Goal: Find specific page/section: Find specific page/section

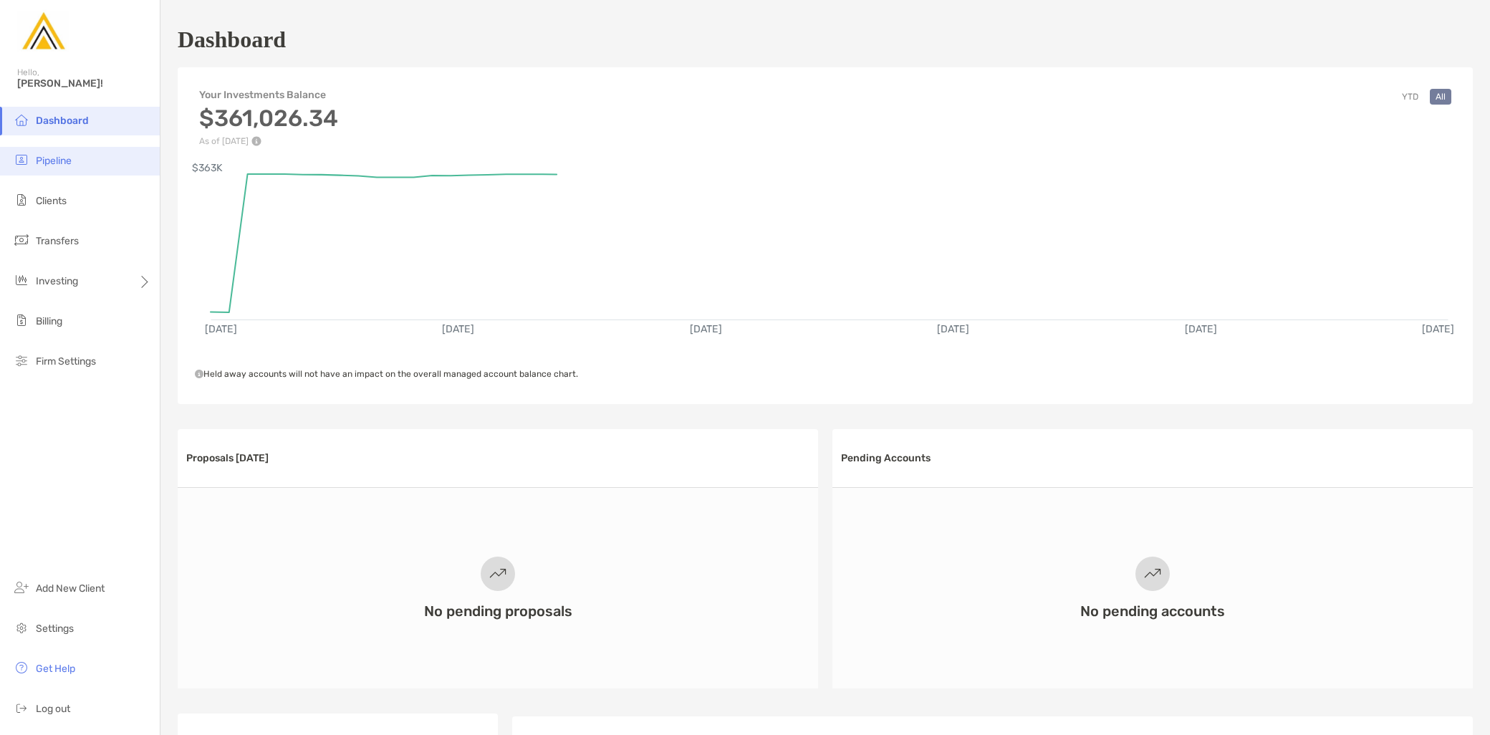
click at [89, 170] on li "Pipeline" at bounding box center [80, 161] width 160 height 29
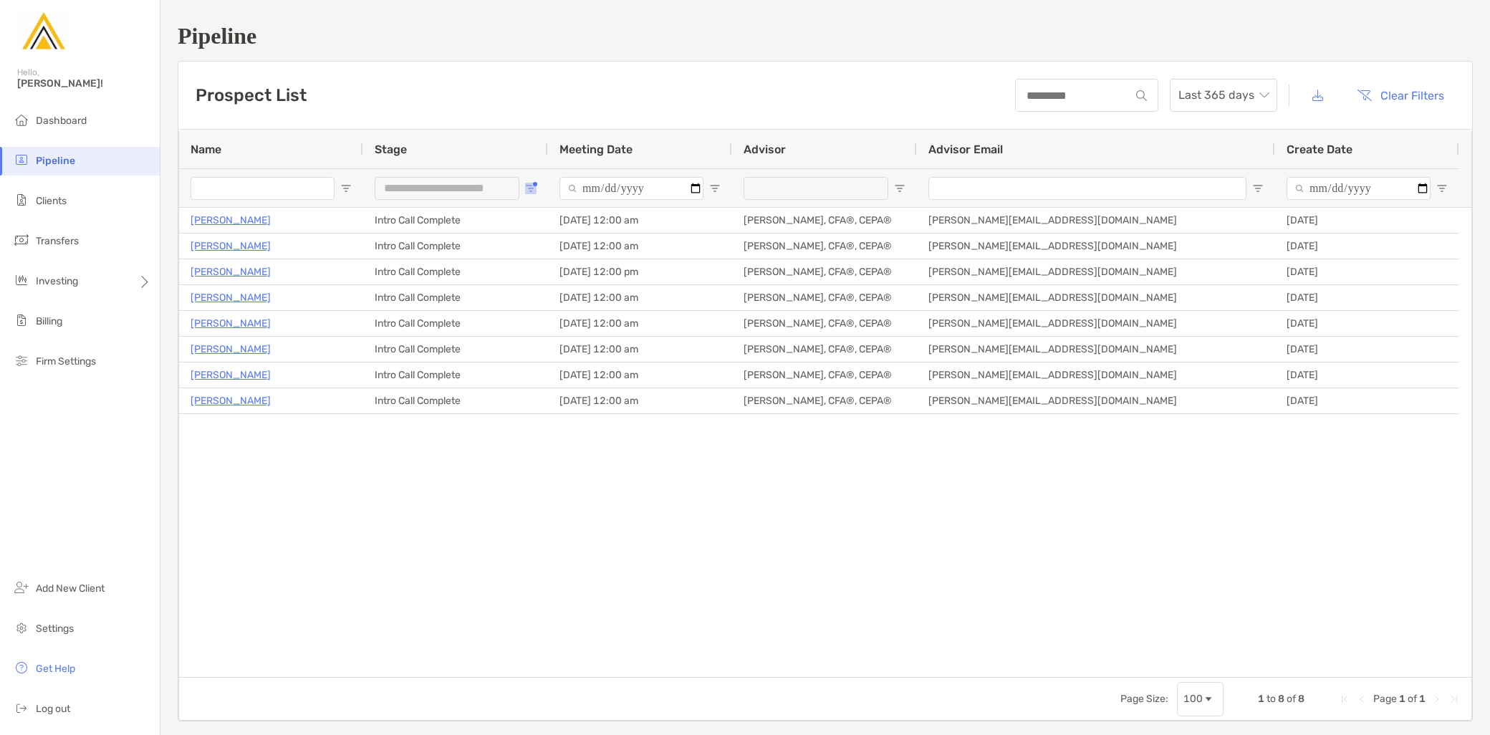
click at [529, 184] on span "Open Filter Menu" at bounding box center [530, 188] width 11 height 11
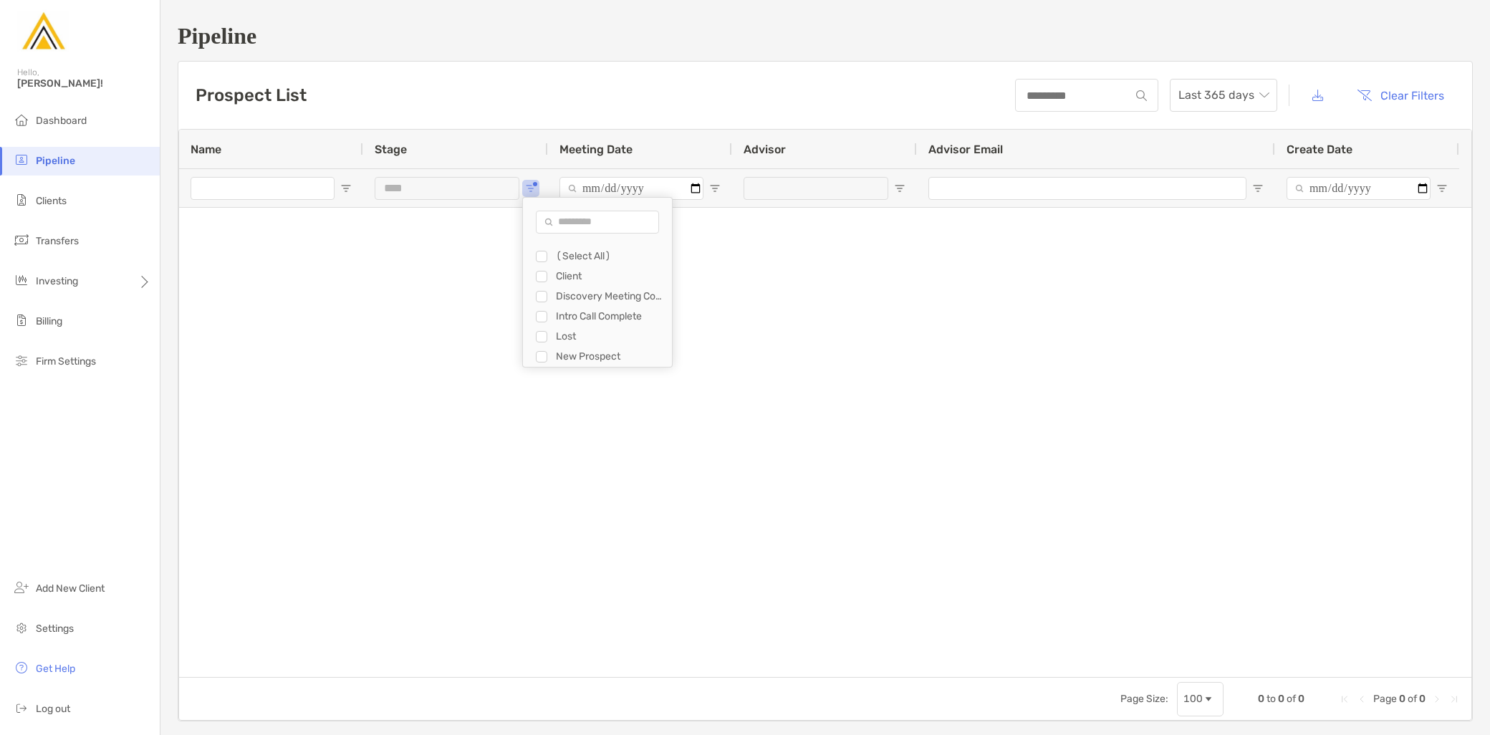
type input "**********"
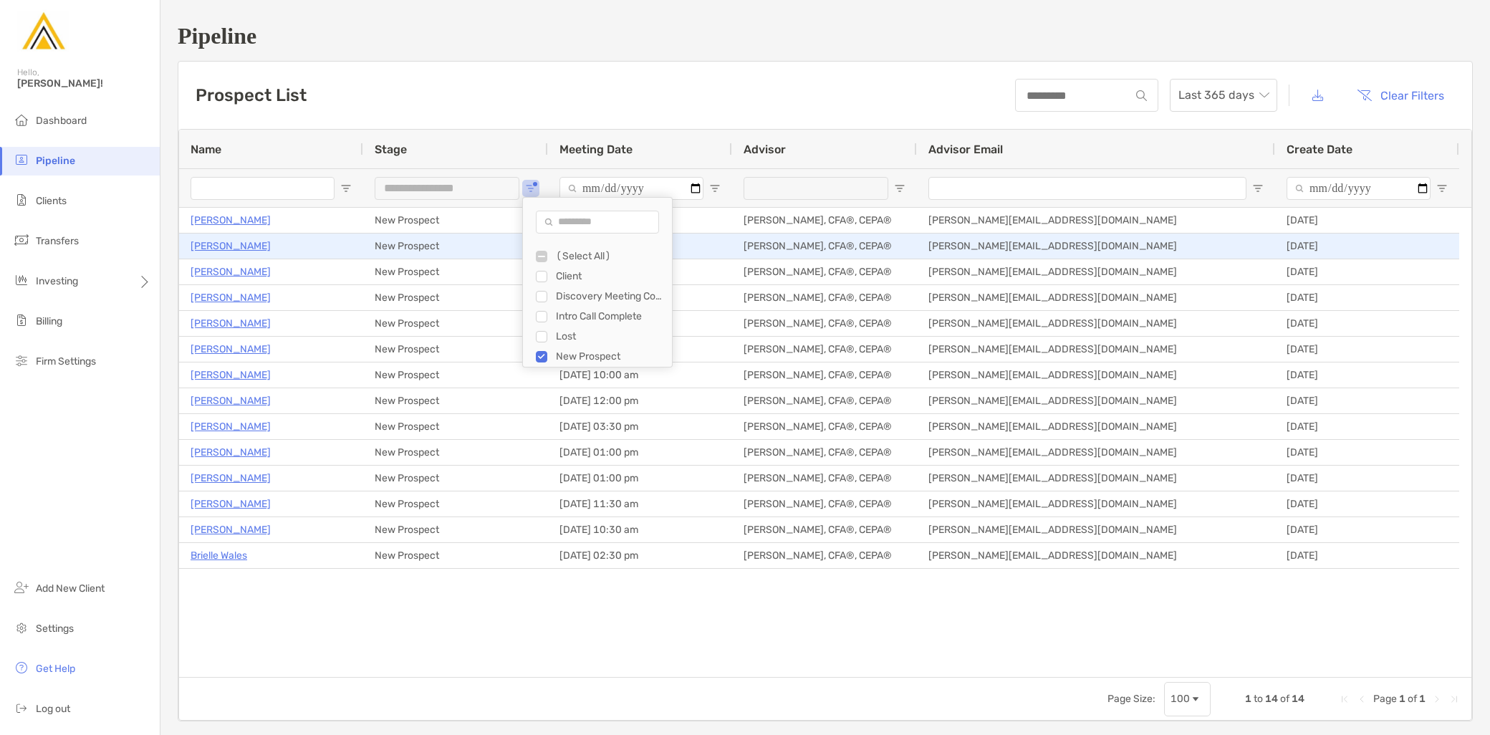
click at [224, 246] on p "[PERSON_NAME]" at bounding box center [230, 246] width 80 height 18
